Goal: Navigation & Orientation: Find specific page/section

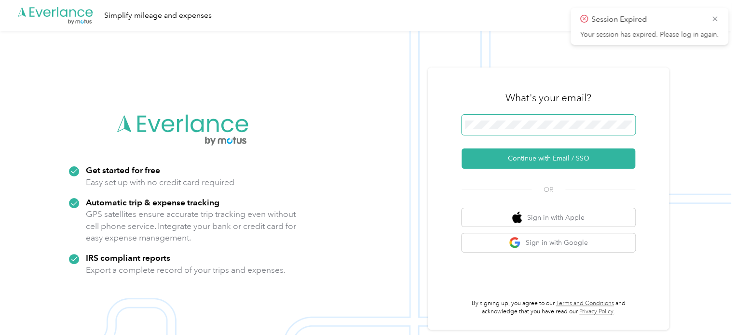
click at [527, 120] on span at bounding box center [549, 125] width 174 height 20
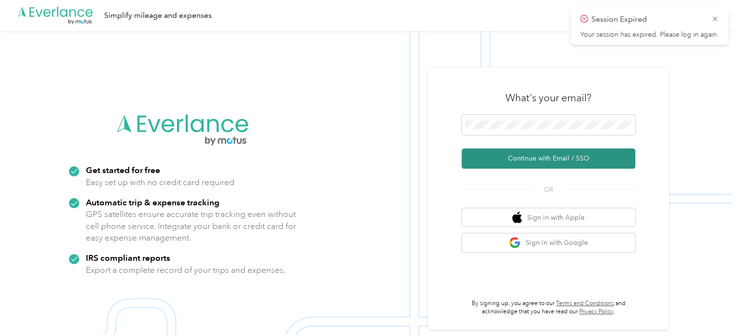
click at [530, 160] on button "Continue with Email / SSO" at bounding box center [549, 159] width 174 height 20
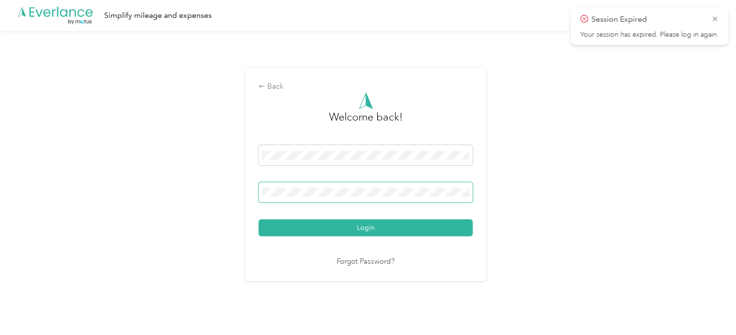
click at [259, 220] on button "Login" at bounding box center [366, 228] width 214 height 17
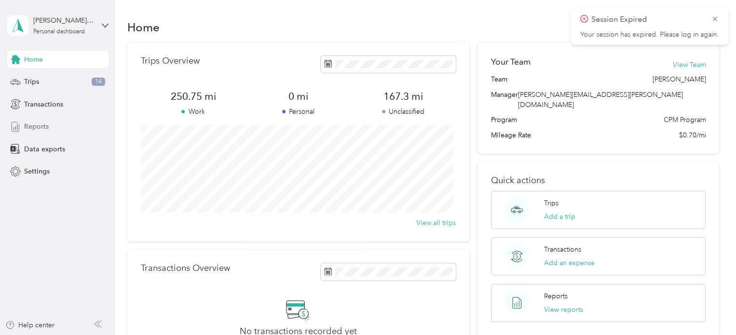
click at [39, 127] on span "Reports" at bounding box center [36, 127] width 25 height 10
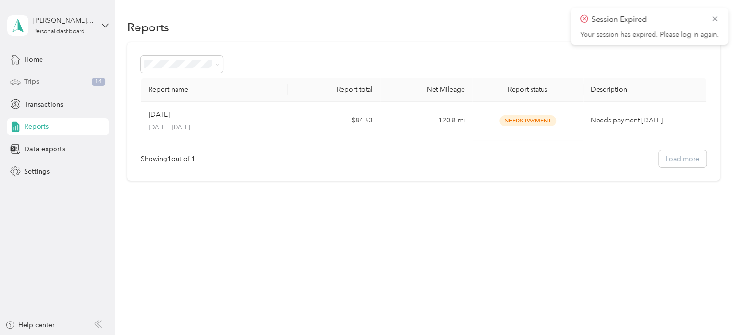
click at [40, 80] on div "Trips 14" at bounding box center [57, 81] width 101 height 17
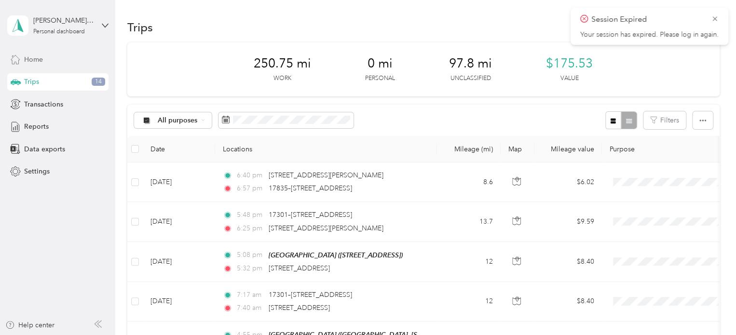
click at [40, 60] on span "Home" at bounding box center [33, 60] width 19 height 10
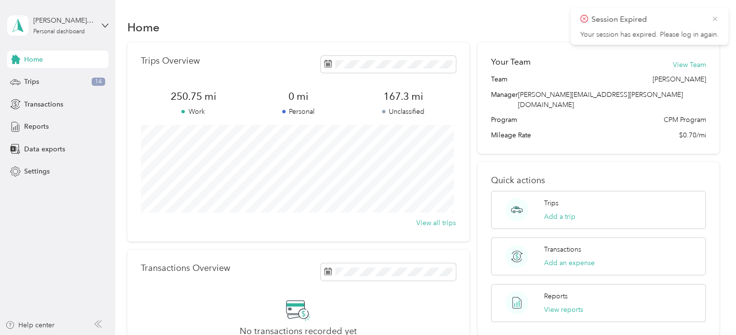
click at [714, 22] on icon at bounding box center [715, 18] width 8 height 9
